Goal: Share content: Share content

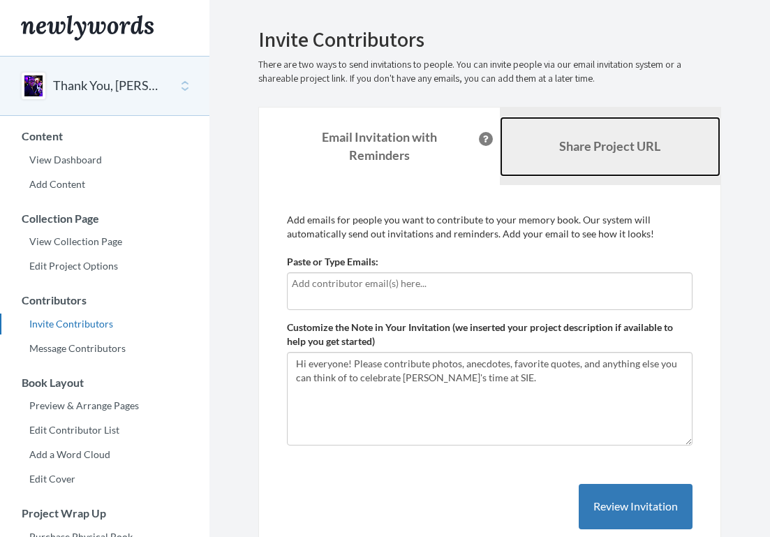
click at [580, 159] on link "Share Project URL" at bounding box center [610, 147] width 221 height 60
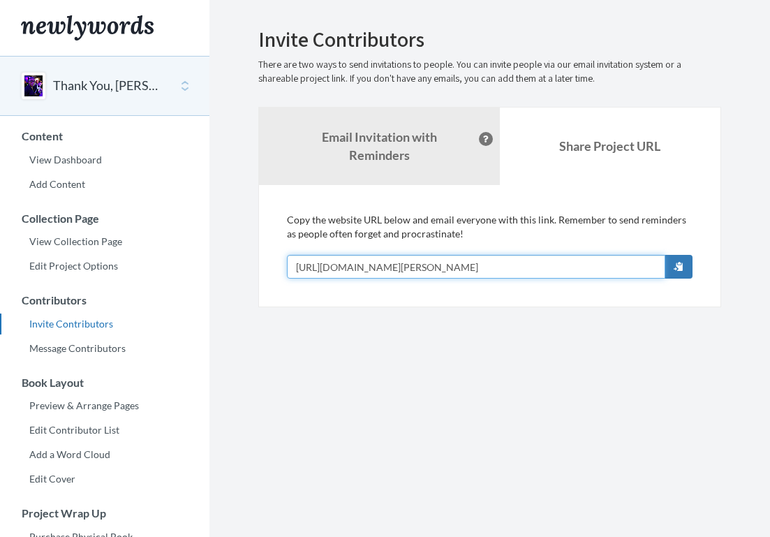
click at [438, 257] on input "[URL][DOMAIN_NAME][PERSON_NAME]" at bounding box center [476, 267] width 378 height 24
type input "x"
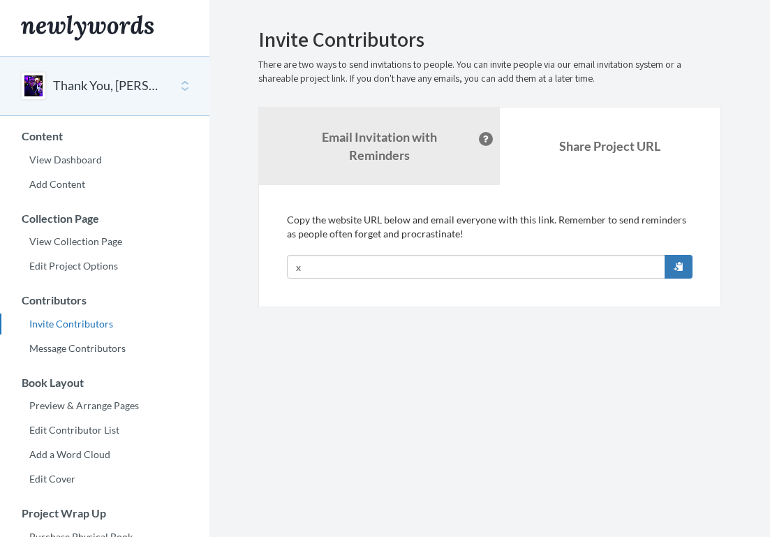
click at [415, 297] on div "Add emails for people you want to contribute to your memory book. Our system wi…" at bounding box center [489, 246] width 463 height 122
click at [407, 186] on div "Add emails for people you want to contribute to your memory book. Our system wi…" at bounding box center [489, 246] width 463 height 122
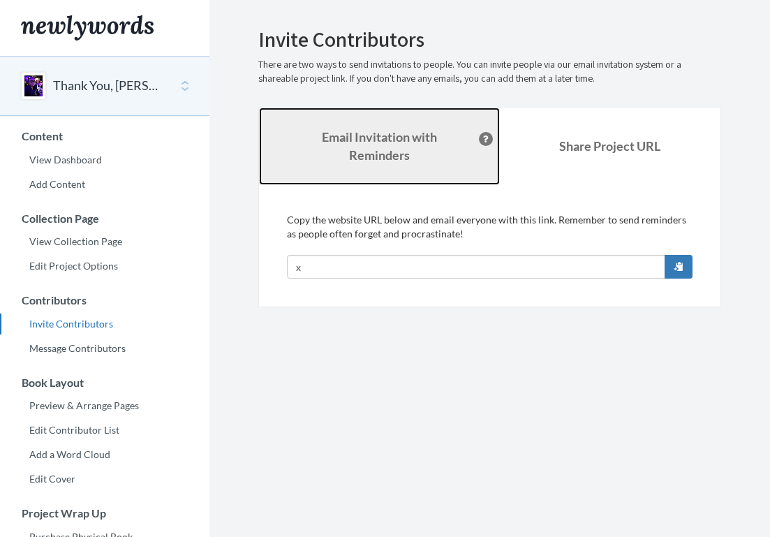
click at [427, 164] on link "Email Invitation with Reminders" at bounding box center [379, 146] width 241 height 77
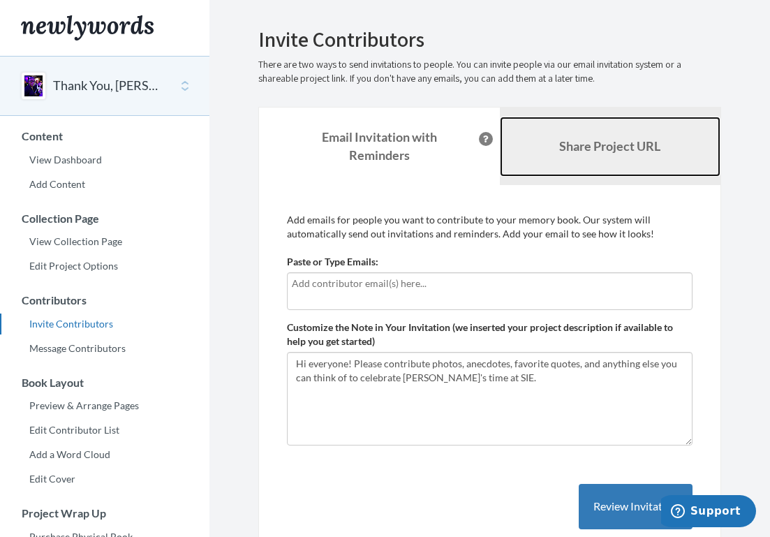
click at [577, 170] on link "Share Project URL" at bounding box center [610, 147] width 221 height 60
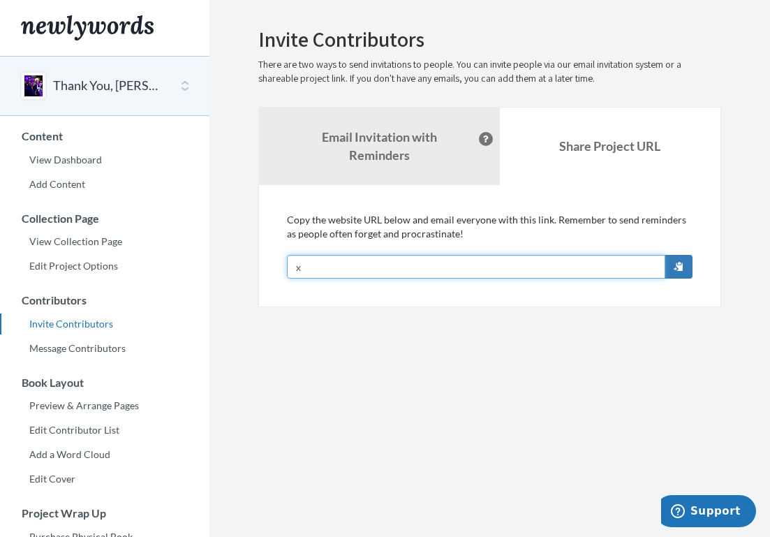
click at [431, 269] on input "x" at bounding box center [476, 267] width 378 height 24
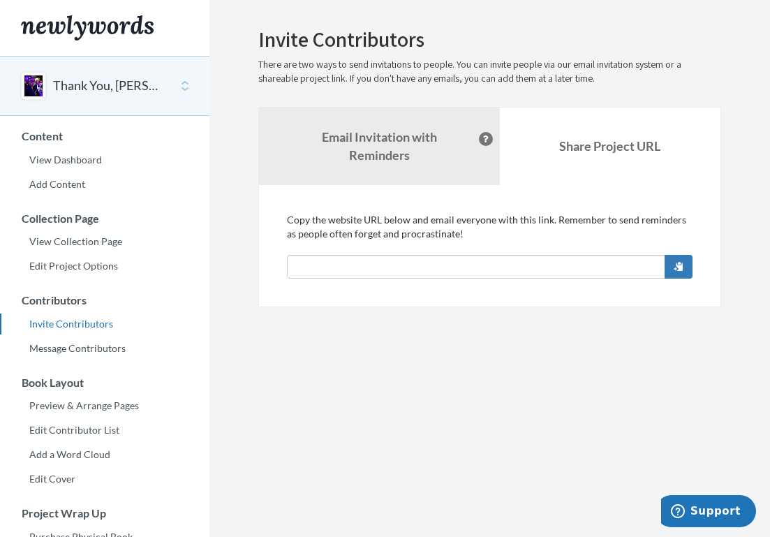
click at [386, 313] on section "Emails have been sent! Invite Contributors There are two ways to send invitatio…" at bounding box center [489, 382] width 561 height 764
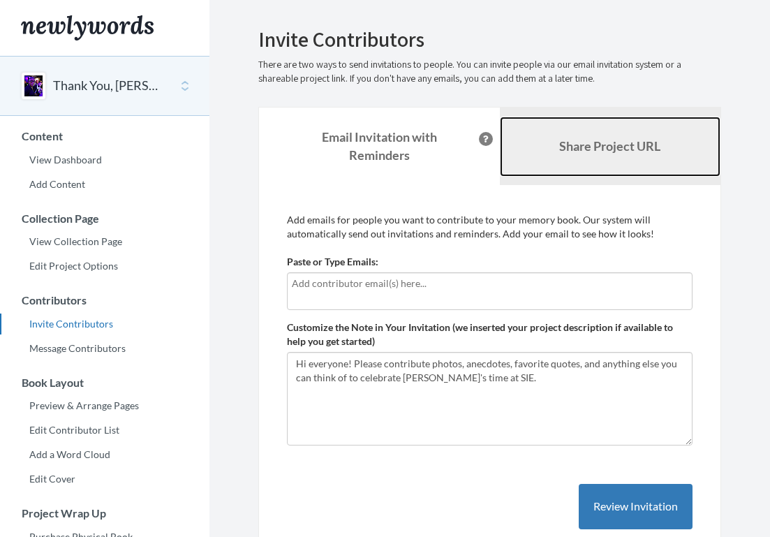
click at [603, 152] on b "Share Project URL" at bounding box center [609, 145] width 101 height 15
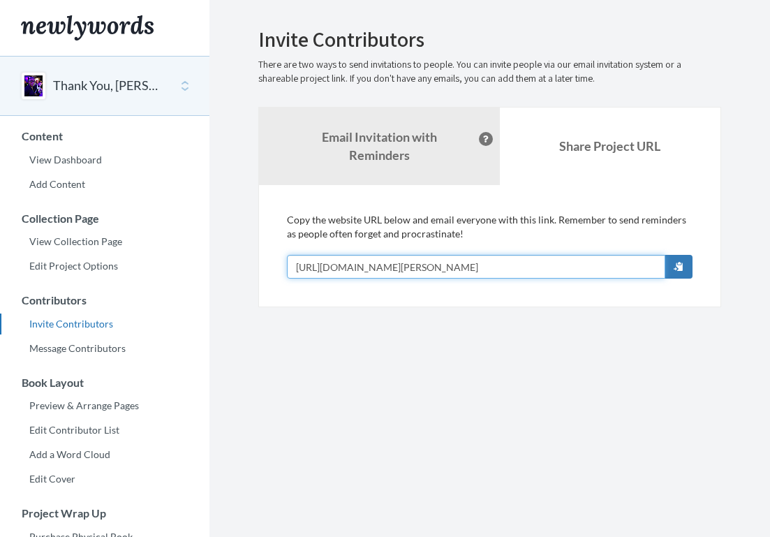
click at [475, 270] on input "[URL][DOMAIN_NAME][PERSON_NAME]" at bounding box center [476, 267] width 378 height 24
